Goal: Task Accomplishment & Management: Use online tool/utility

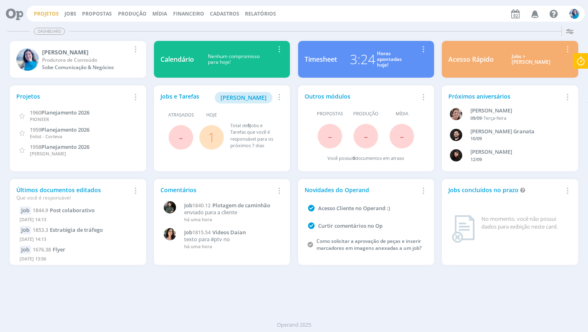
click at [49, 16] on link "Projetos" at bounding box center [46, 13] width 25 height 7
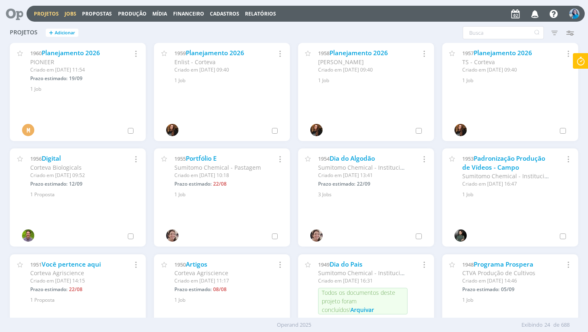
click at [71, 16] on link "Jobs" at bounding box center [71, 13] width 12 height 7
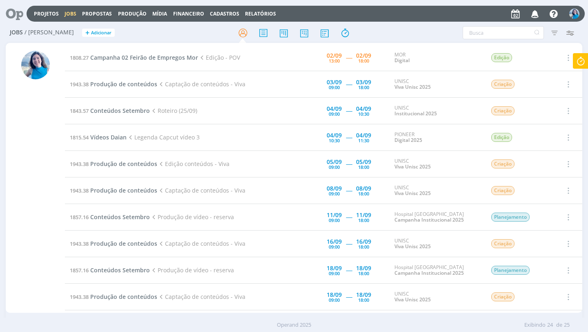
click at [576, 61] on icon at bounding box center [581, 61] width 15 height 16
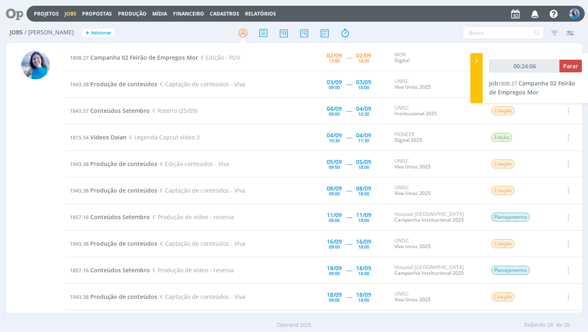
type input "00:24:07"
click at [576, 69] on span "Parar" at bounding box center [570, 66] width 15 height 8
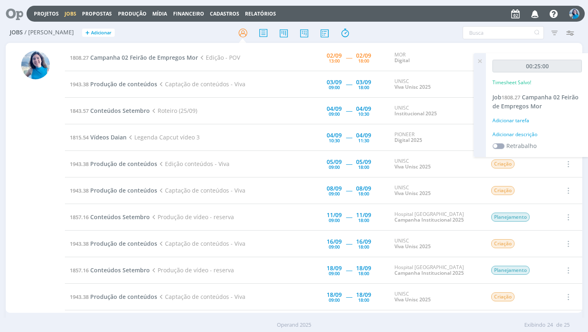
click at [530, 134] on div "Adicionar descrição" at bounding box center [537, 134] width 89 height 7
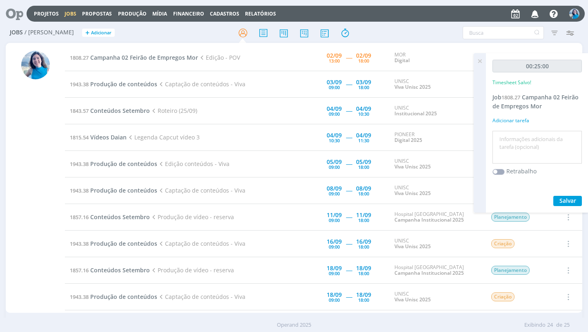
click at [531, 135] on textarea at bounding box center [537, 147] width 85 height 29
type textarea "edição vídeo POV"
click at [571, 201] on span "Salvar" at bounding box center [568, 201] width 17 height 8
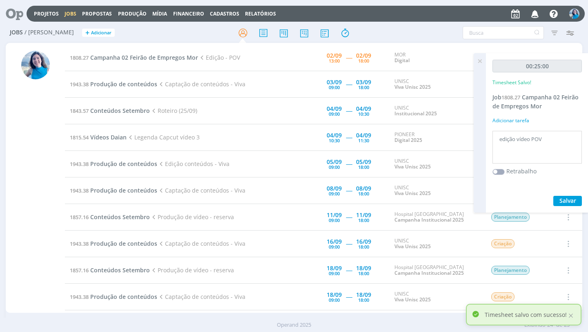
click at [483, 57] on icon at bounding box center [480, 61] width 15 height 16
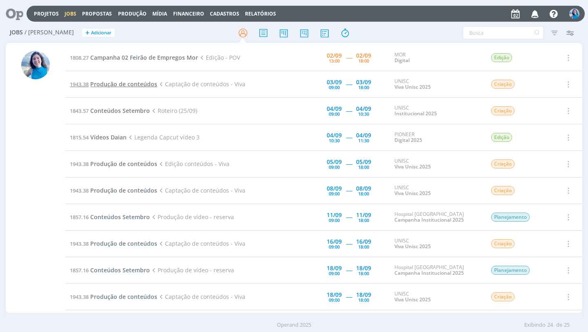
click at [148, 86] on span "Produção de conteúdos" at bounding box center [123, 84] width 67 height 8
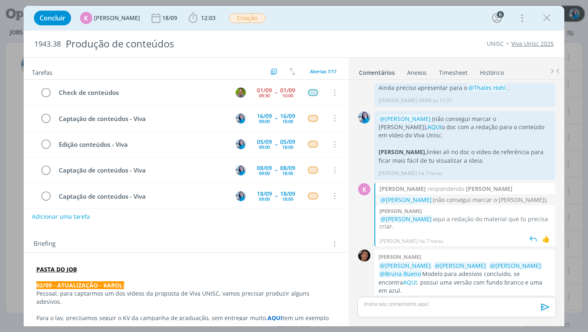
scroll to position [58, 0]
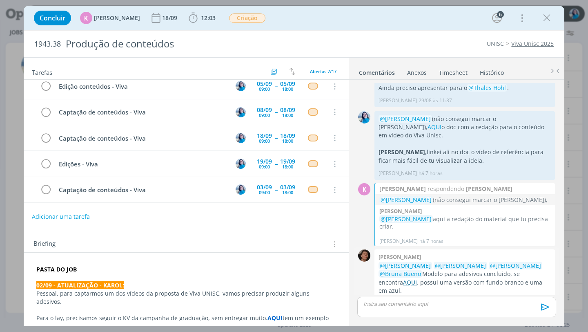
click at [417, 278] on link "AQUI" at bounding box center [410, 282] width 14 height 8
